Goal: Task Accomplishment & Management: Complete application form

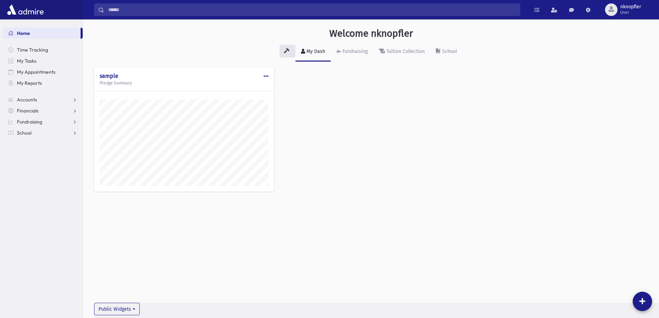
scroll to position [345362, 345100]
click at [31, 132] on span "School" at bounding box center [24, 133] width 15 height 6
click at [40, 155] on span "Attendance" at bounding box center [34, 155] width 26 height 6
click at [47, 166] on link "Entry" at bounding box center [43, 165] width 80 height 11
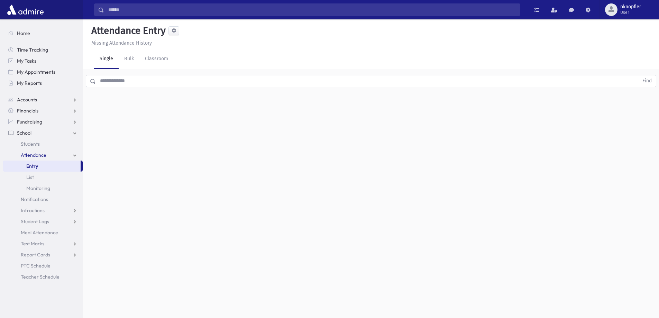
click at [121, 80] on input "text" at bounding box center [367, 81] width 542 height 12
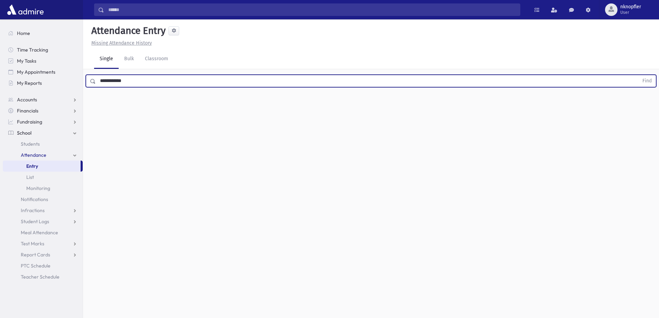
click at [638, 75] on button "Find" at bounding box center [647, 81] width 18 height 12
drag, startPoint x: 336, startPoint y: 105, endPoint x: 340, endPoint y: 105, distance: 3.8
click at [337, 105] on span "Late" at bounding box center [339, 103] width 10 height 7
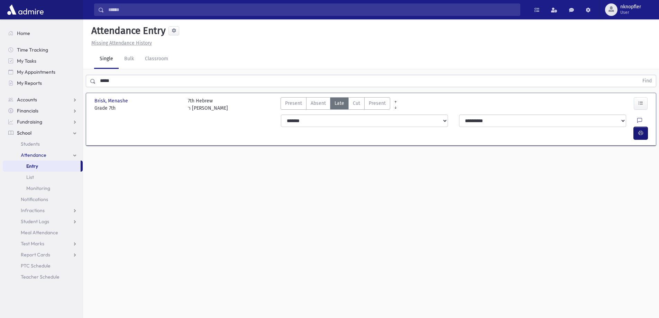
click at [639, 130] on icon "button" at bounding box center [640, 133] width 5 height 6
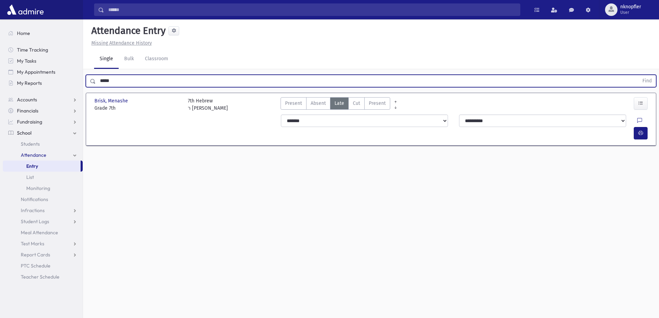
drag, startPoint x: 121, startPoint y: 81, endPoint x: 100, endPoint y: 83, distance: 20.8
click at [100, 83] on input "*****" at bounding box center [367, 81] width 542 height 12
type input "****"
click at [638, 75] on button "Find" at bounding box center [647, 81] width 18 height 12
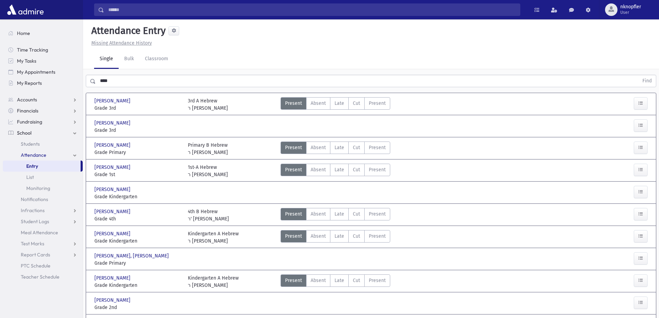
click at [326, 127] on div "Present P Absent A Late L Cut C Present P" at bounding box center [441, 126] width 326 height 15
drag, startPoint x: 291, startPoint y: 121, endPoint x: 419, endPoint y: 114, distance: 128.1
click at [395, 117] on div "Brisk, Yitzchok Brisk, Yitzchok Grade 3rd Grade 3rd Present P Absent A Late" at bounding box center [371, 125] width 558 height 21
